Goal: Transaction & Acquisition: Purchase product/service

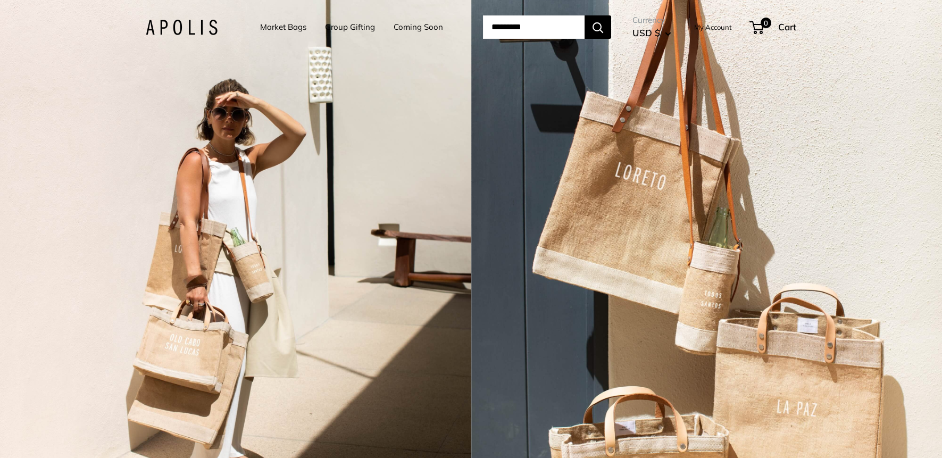
click at [269, 28] on link "Market Bags" at bounding box center [283, 27] width 46 height 15
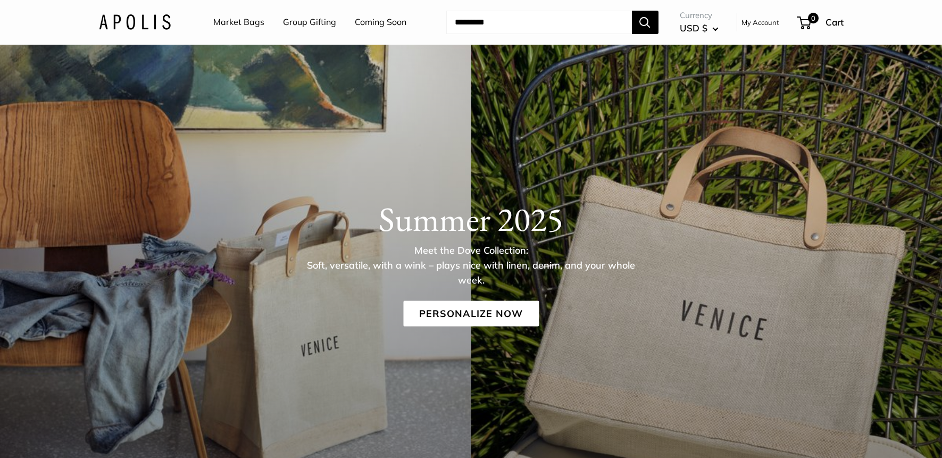
scroll to position [52, 0]
click at [469, 306] on link "Personalize Now" at bounding box center [471, 314] width 136 height 26
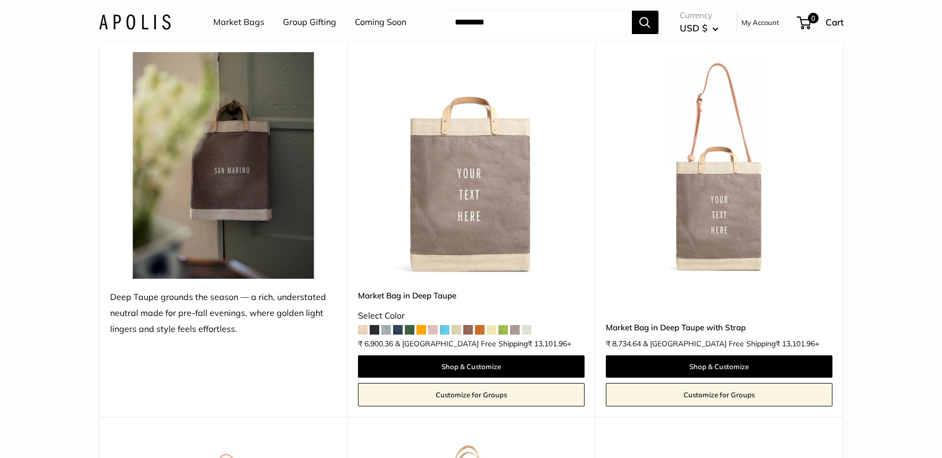
scroll to position [205, 0]
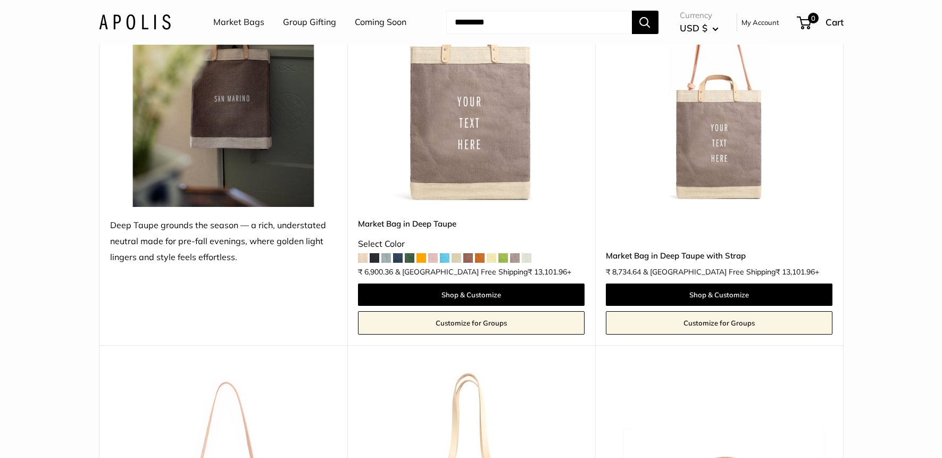
click at [0, 0] on img at bounding box center [0, 0] width 0 height 0
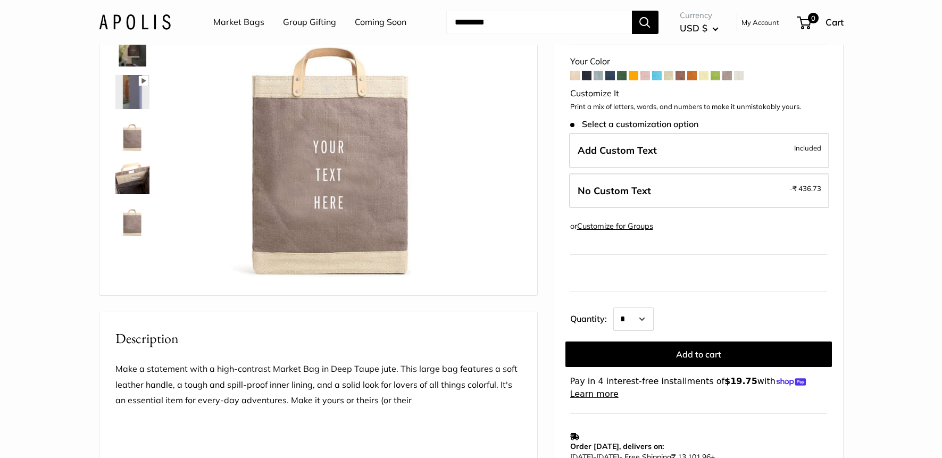
scroll to position [97, 0]
